Goal: Task Accomplishment & Management: Complete application form

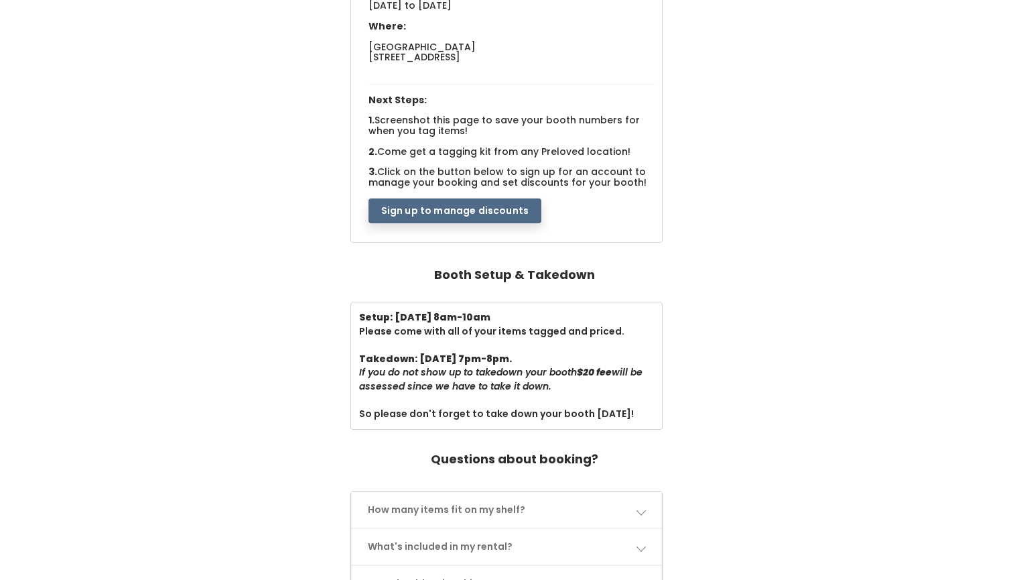
scroll to position [214, 0]
click at [496, 206] on button "Sign up to manage discounts" at bounding box center [455, 210] width 173 height 25
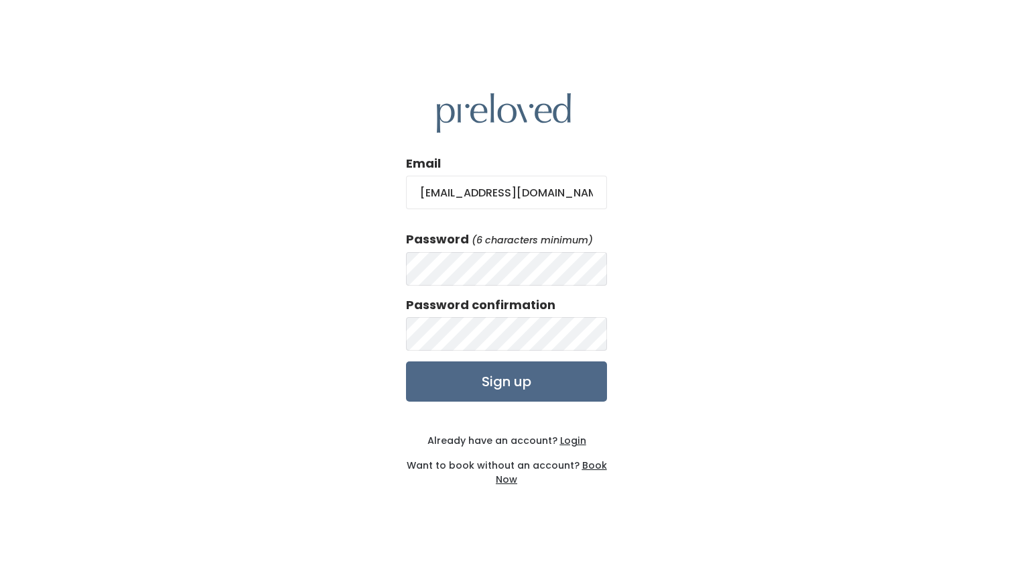
type input "csunshine121@gmail.com"
click at [524, 384] on input "Sign up" at bounding box center [506, 381] width 201 height 40
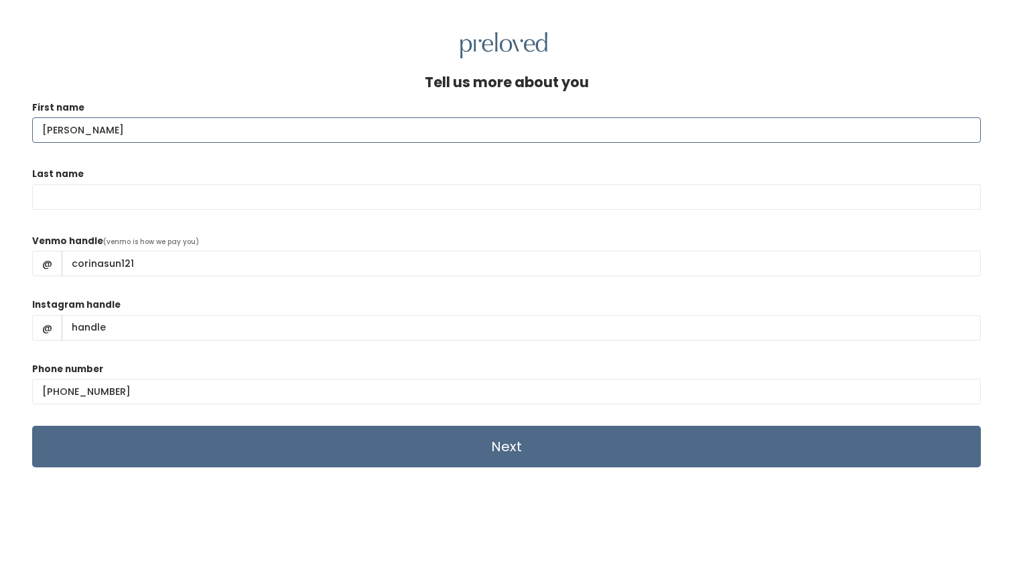
type input "[PERSON_NAME]"
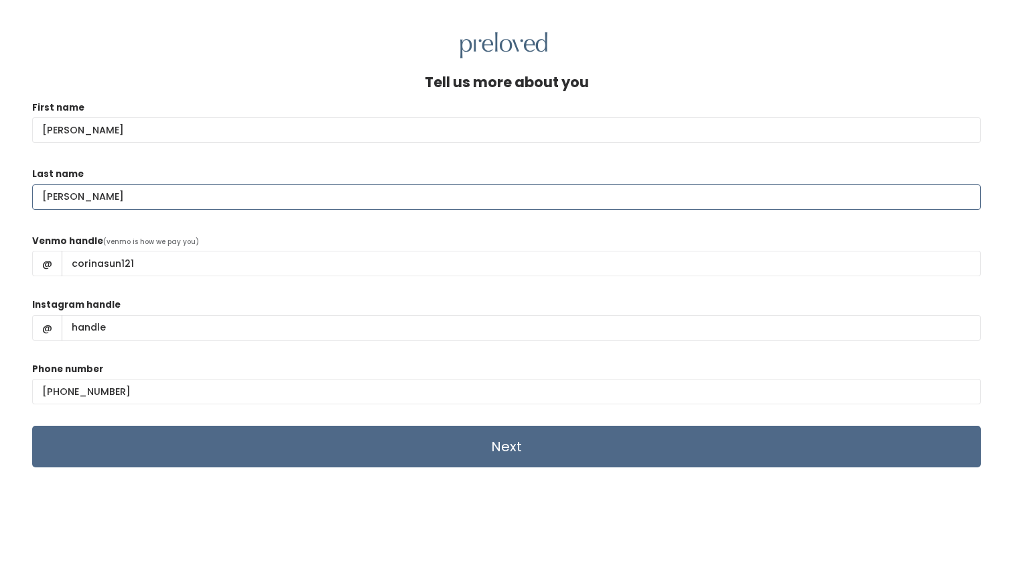
type input "Perez"
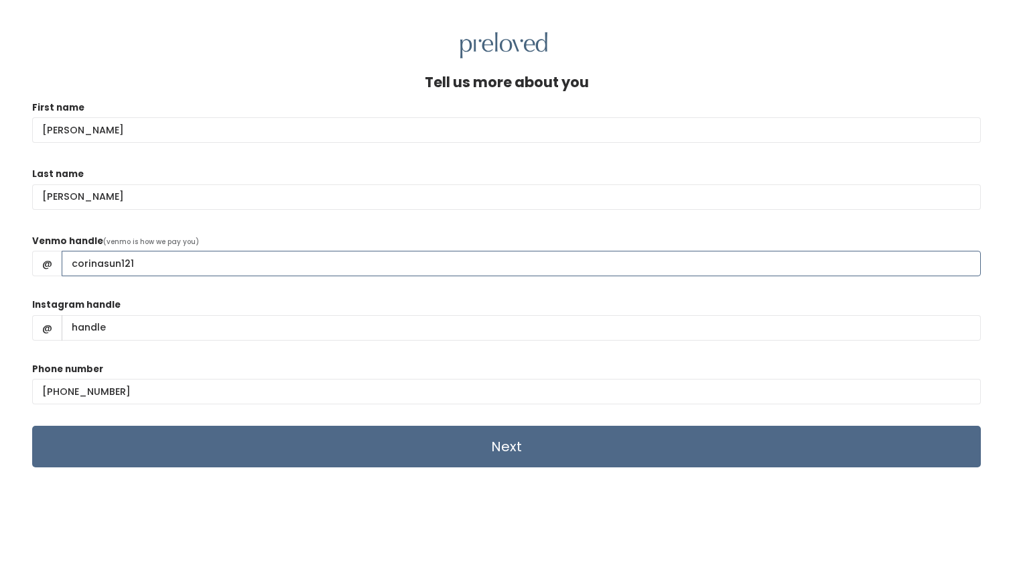
click at [620, 256] on input "corinasun121" at bounding box center [522, 263] width 920 height 25
click at [76, 261] on input "corinasun121" at bounding box center [522, 263] width 920 height 25
click at [109, 261] on input "Corinasun121" at bounding box center [522, 263] width 920 height 25
type input "CorinaSun121"
click at [153, 326] on input "Instagram handle" at bounding box center [522, 327] width 920 height 25
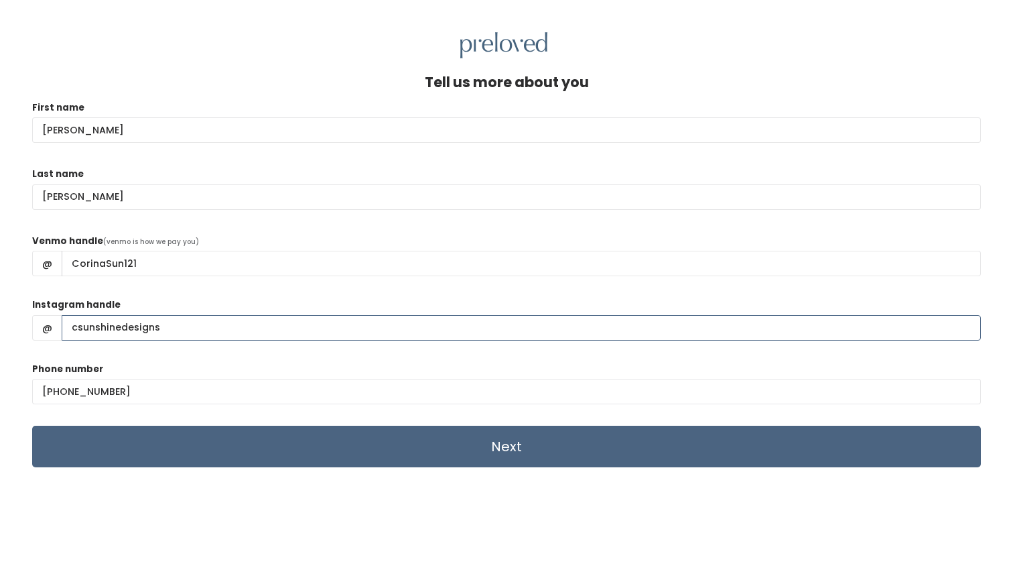
type input "csunshinedesigns"
click at [136, 463] on input "Next" at bounding box center [506, 447] width 949 height 42
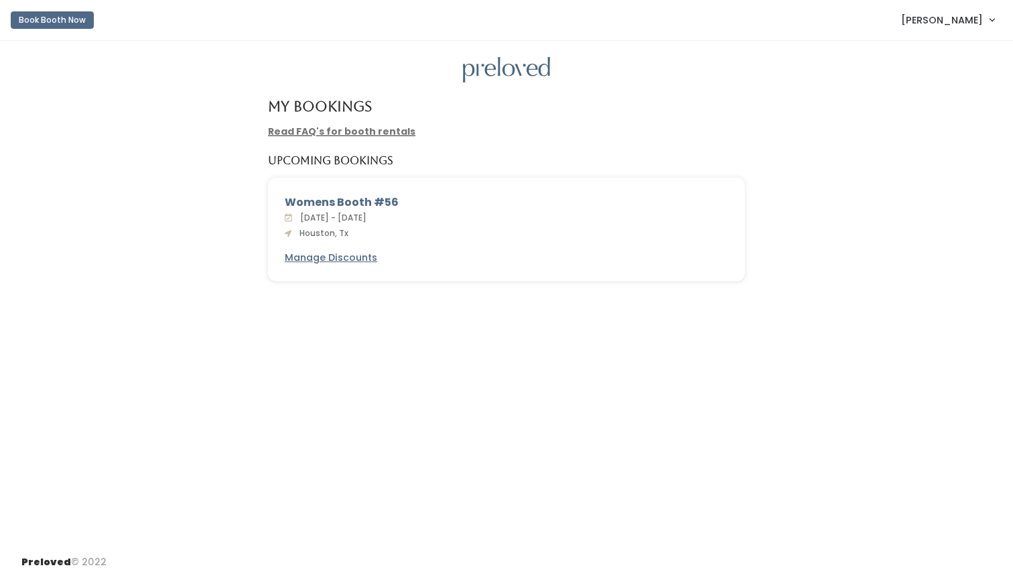
click at [374, 203] on div "Womens Booth #56" at bounding box center [507, 202] width 444 height 16
click at [346, 196] on div "Womens Booth #56" at bounding box center [507, 202] width 444 height 16
click at [318, 253] on u "Manage Discounts" at bounding box center [331, 257] width 92 height 13
